Goal: Contribute content

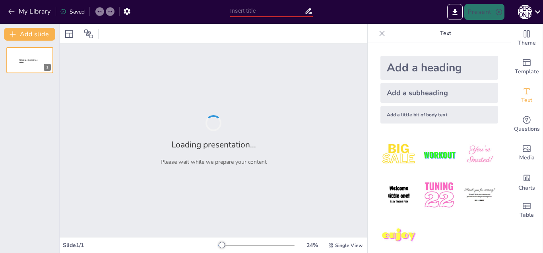
type input "Елементи національної культури: Історичний контекст та сучасність"
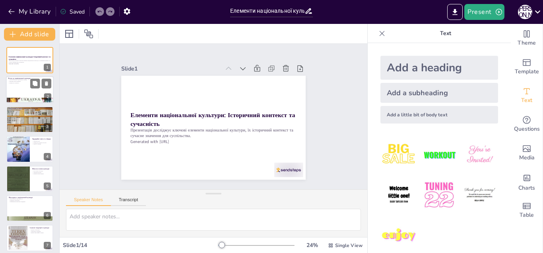
click at [35, 89] on div at bounding box center [30, 89] width 48 height 27
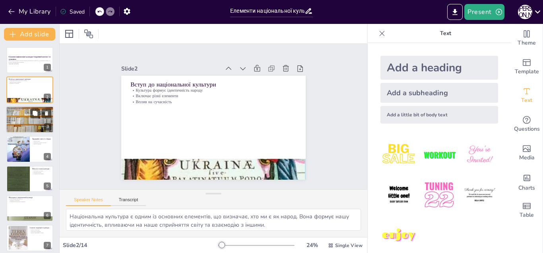
click at [19, 121] on div at bounding box center [29, 119] width 51 height 27
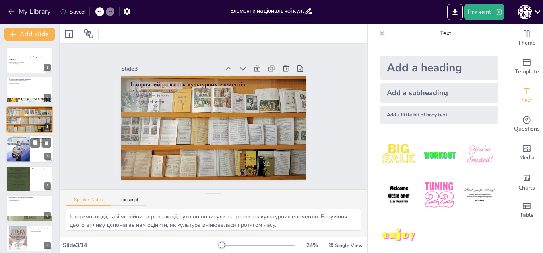
click at [21, 148] on div at bounding box center [18, 149] width 24 height 35
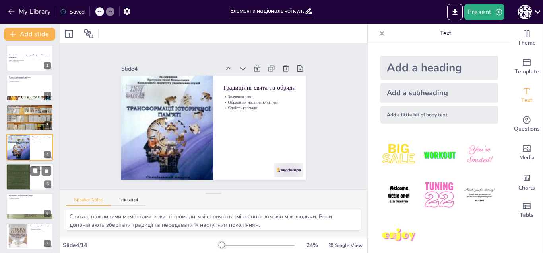
click at [27, 173] on div at bounding box center [18, 176] width 24 height 38
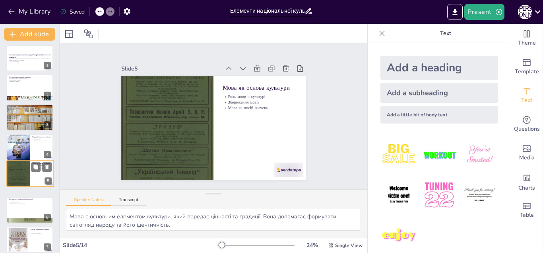
scroll to position [36, 0]
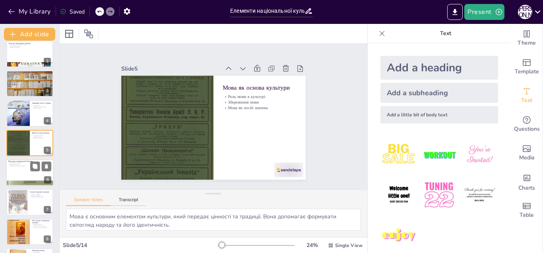
click at [18, 164] on p "Традиції в мистецтві" at bounding box center [29, 164] width 43 height 2
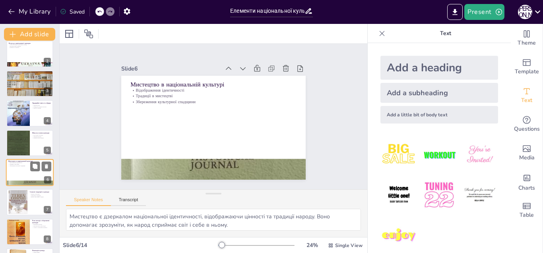
scroll to position [61, 0]
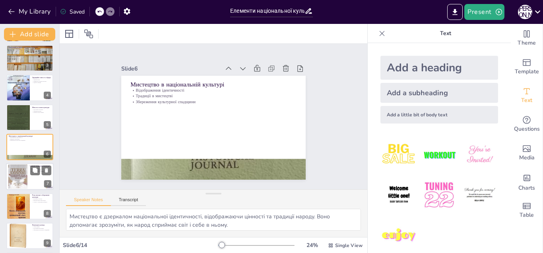
click at [20, 177] on div at bounding box center [17, 176] width 27 height 24
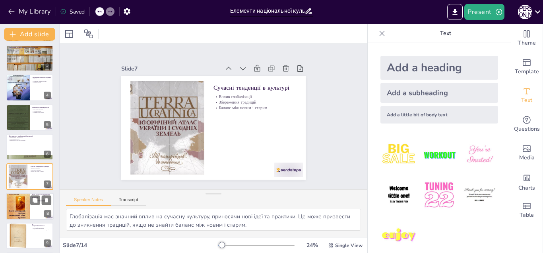
scroll to position [91, 0]
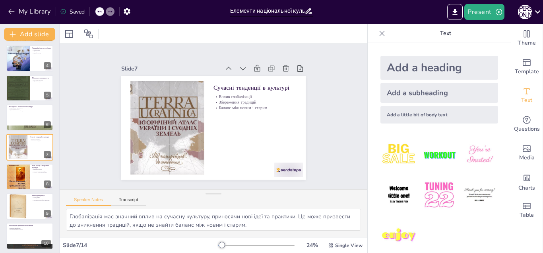
click at [60, 187] on div "Add slide Елементи національної культури: Історичний контекст та сучасність Пре…" at bounding box center [30, 138] width 60 height 229
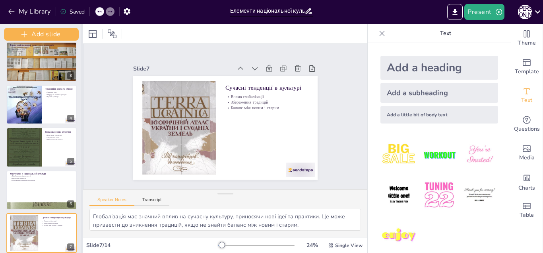
drag, startPoint x: 82, startPoint y: 172, endPoint x: 72, endPoint y: 160, distance: 15.5
click at [82, 174] on div at bounding box center [82, 138] width 3 height 229
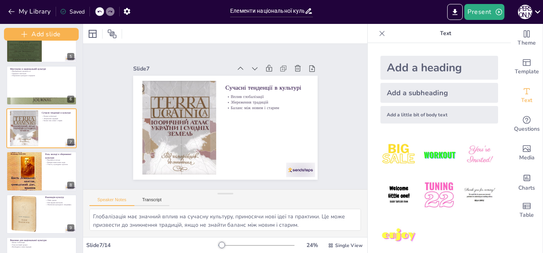
scroll to position [211, 0]
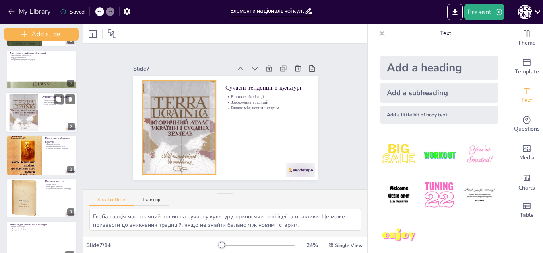
click at [31, 109] on div at bounding box center [24, 112] width 40 height 36
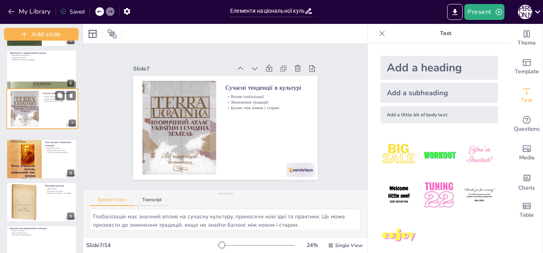
scroll to position [177, 0]
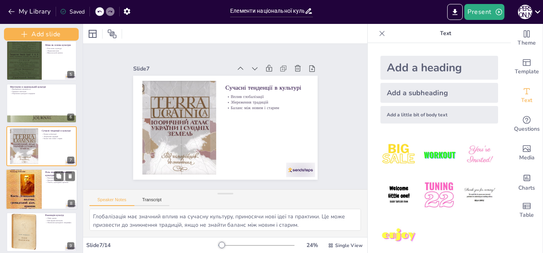
click at [47, 182] on p "Участь у культурних проектах" at bounding box center [59, 182] width 29 height 2
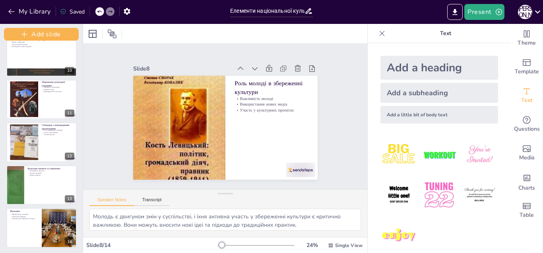
scroll to position [397, 0]
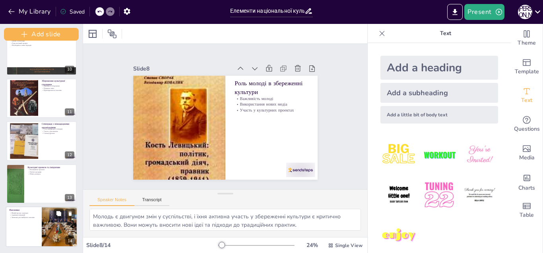
click at [33, 231] on div at bounding box center [42, 226] width 72 height 41
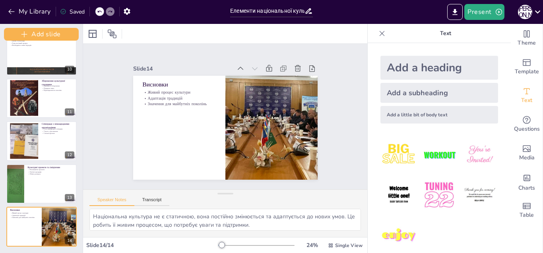
drag, startPoint x: 543, startPoint y: 136, endPoint x: 539, endPoint y: 160, distance: 25.0
click at [543, 195] on div "Theme Template Text Questions Media Charts Table" at bounding box center [527, 138] width 32 height 229
click at [219, 247] on div at bounding box center [222, 244] width 6 height 6
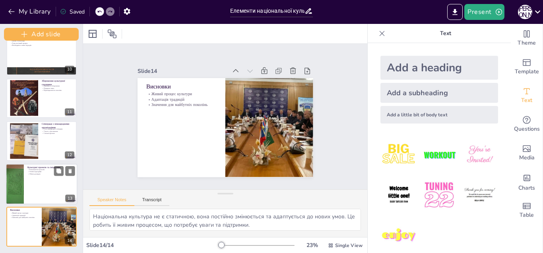
click at [48, 181] on div at bounding box center [42, 183] width 72 height 41
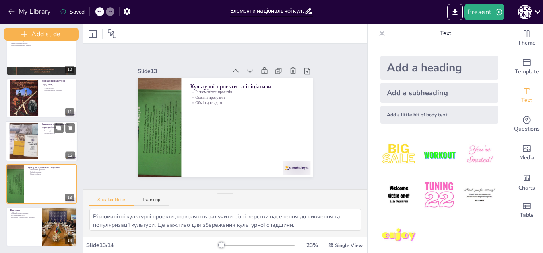
click at [35, 138] on div at bounding box center [23, 141] width 54 height 36
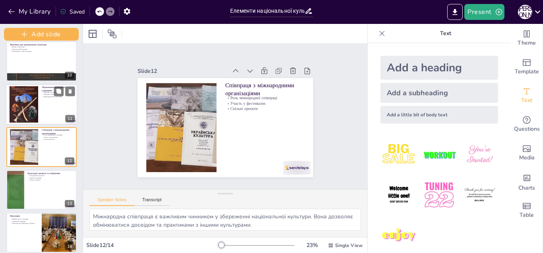
click at [34, 105] on div at bounding box center [23, 104] width 29 height 40
type textarea "Збереження культурної спадщини є важливим аспектом для формування національної …"
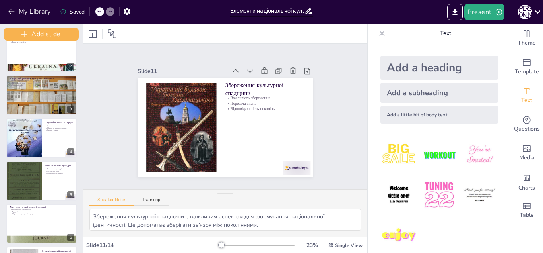
scroll to position [0, 0]
